Goal: Go to known website: Access a specific website the user already knows

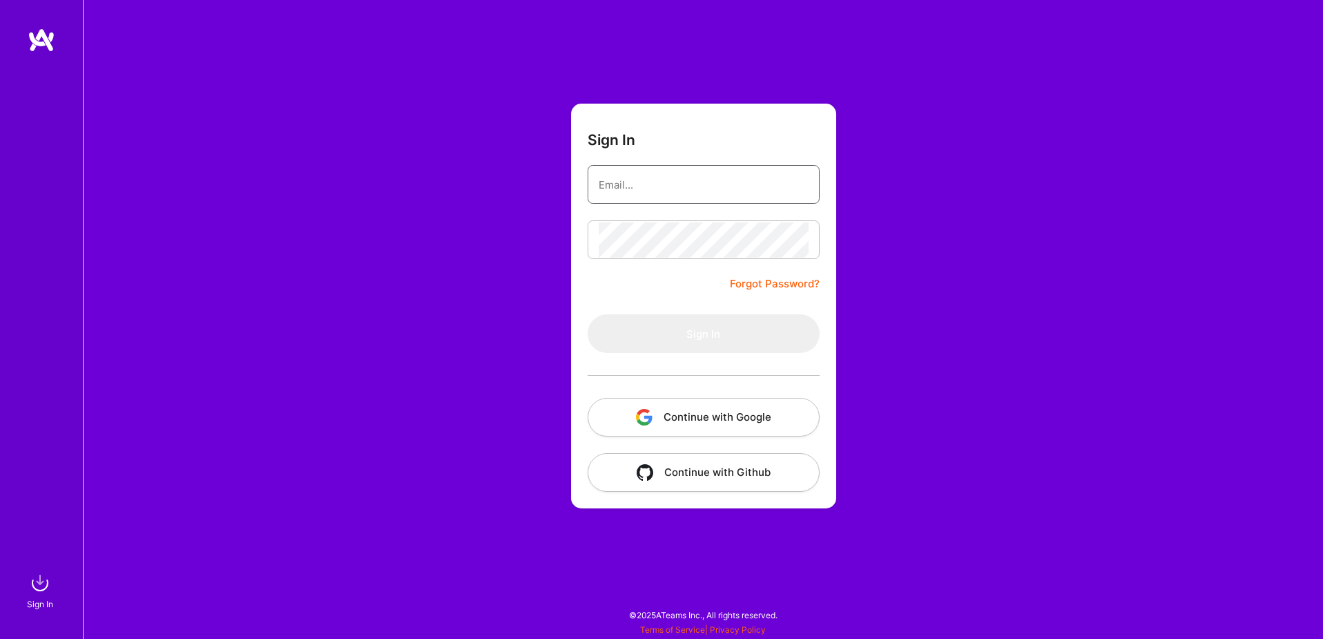
type input "[EMAIL_ADDRESS][DOMAIN_NAME]"
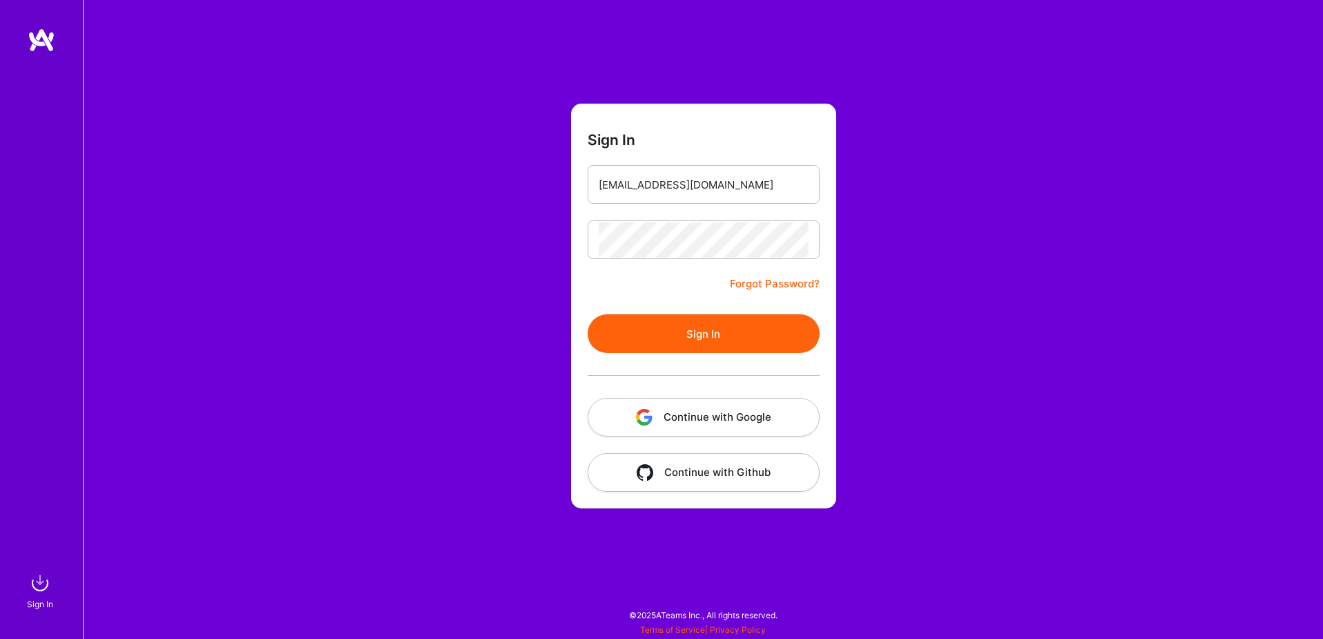
click at [708, 420] on button "Continue with Google" at bounding box center [704, 417] width 232 height 39
